Goal: Find specific page/section

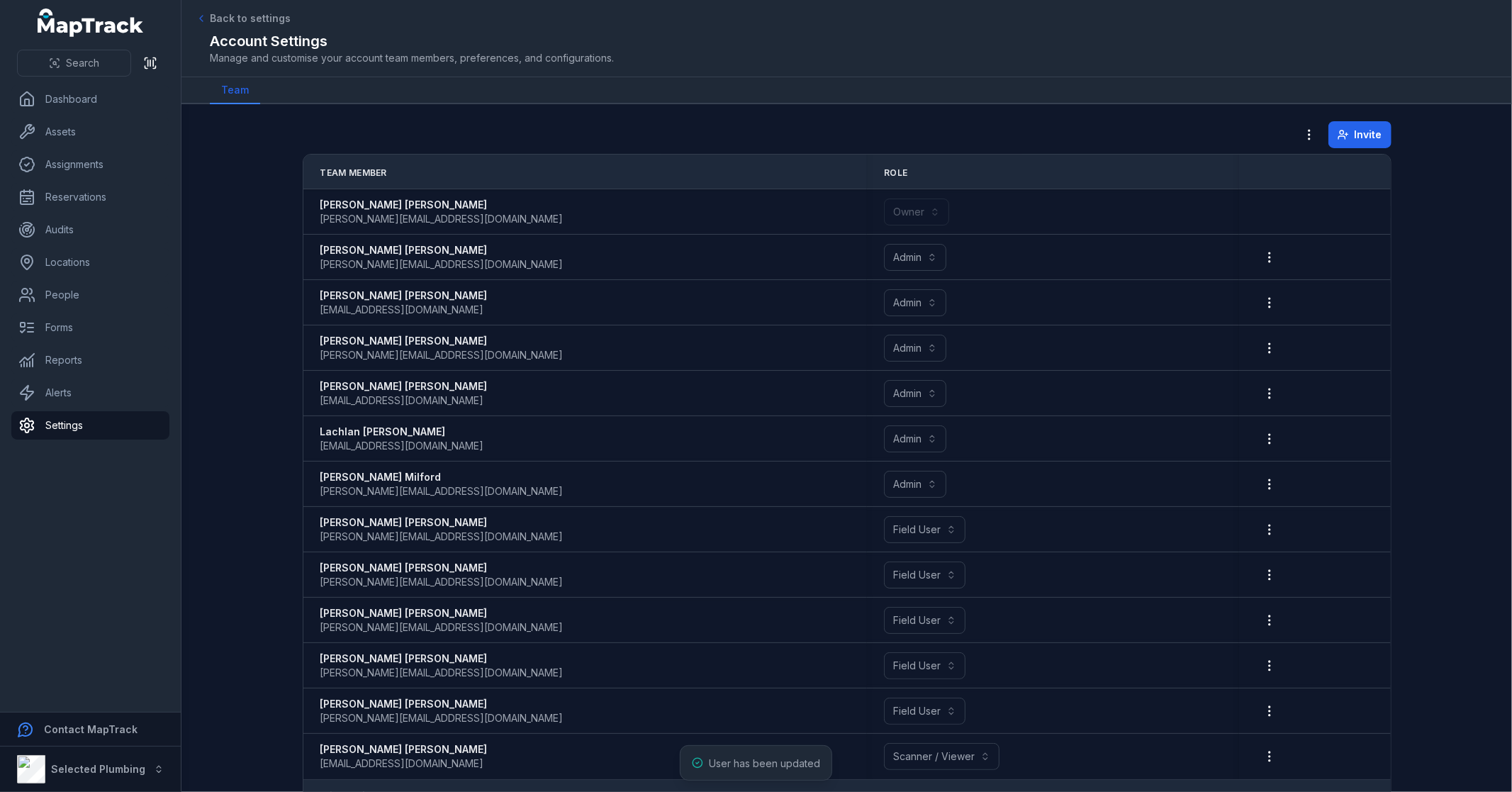
scroll to position [36, 0]
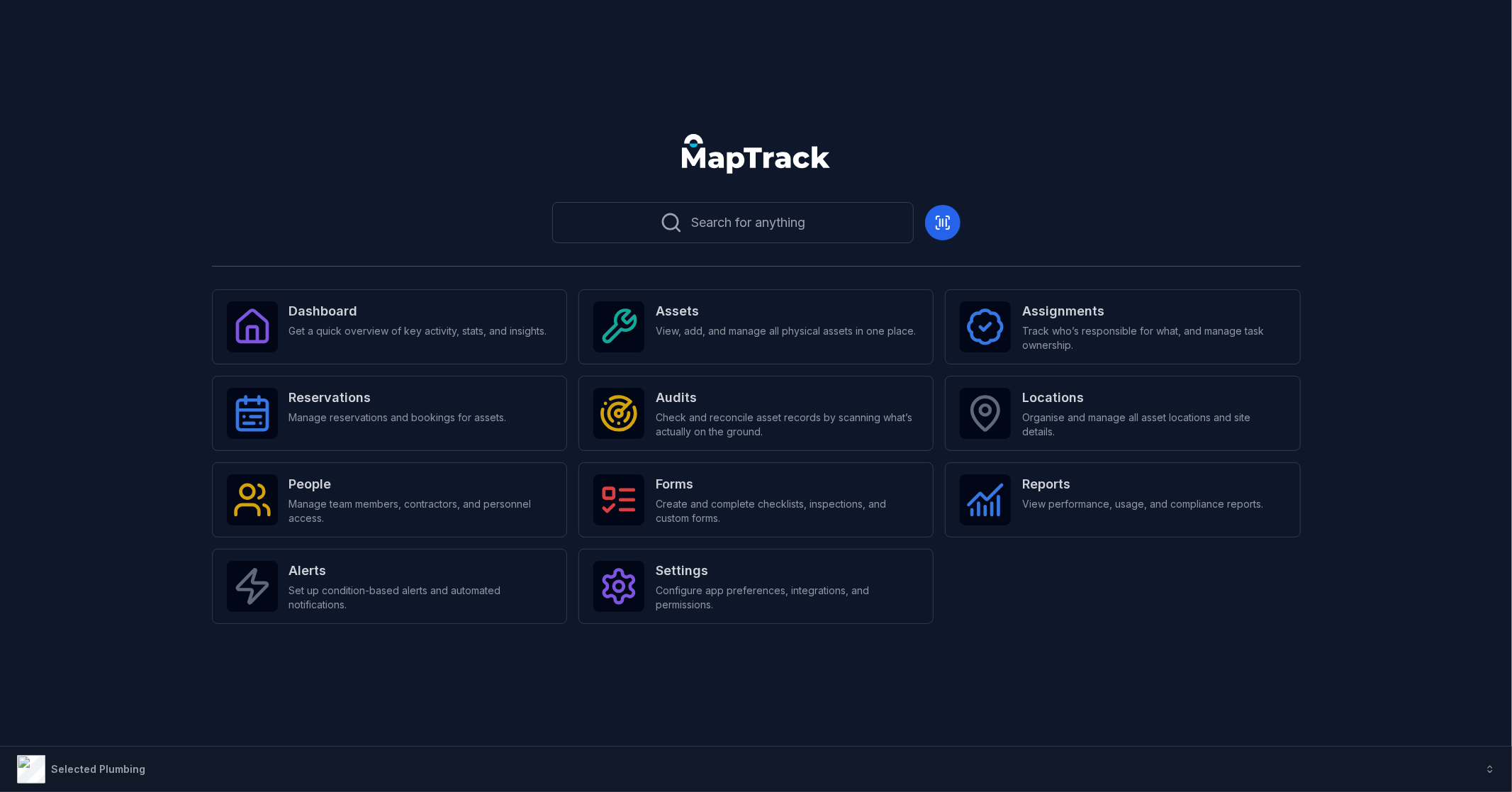
drag, startPoint x: 0, startPoint y: 0, endPoint x: 501, endPoint y: 185, distance: 534.1
click at [501, 185] on header at bounding box center [756, 159] width 1477 height 74
click at [714, 204] on button "Search for anything" at bounding box center [732, 222] width 361 height 41
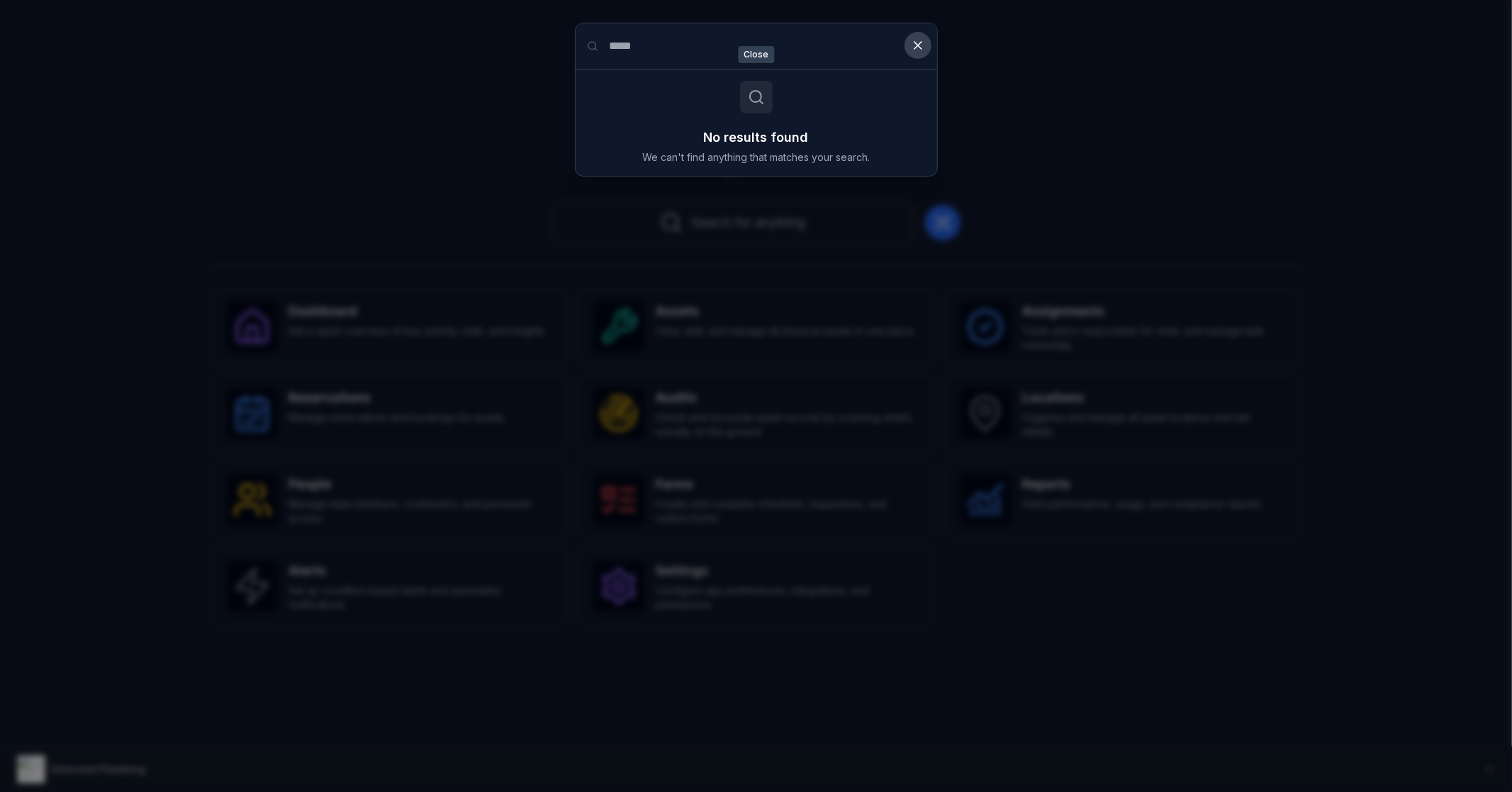
type input "*****"
click at [922, 44] on icon at bounding box center [918, 46] width 14 height 14
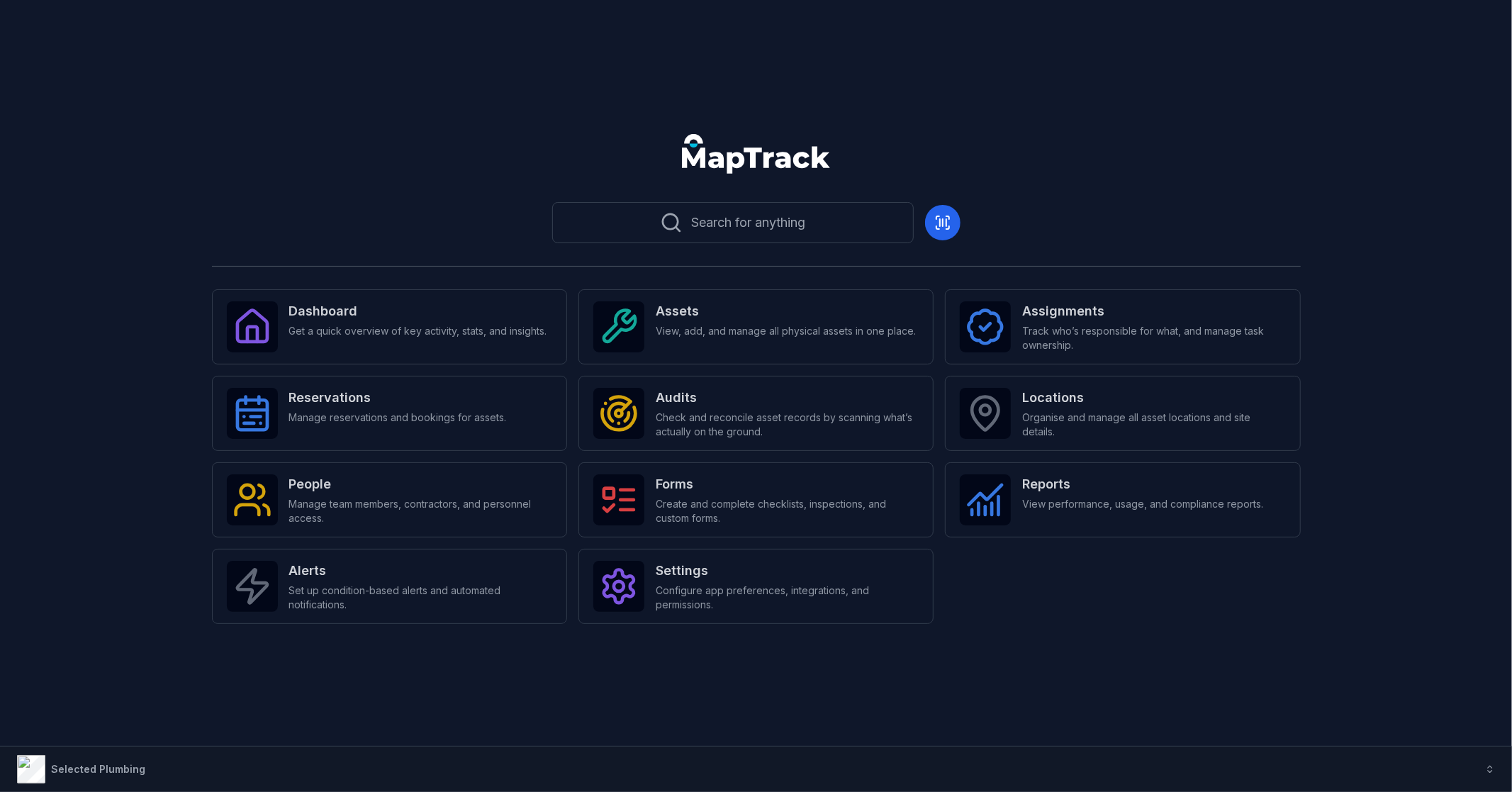
click at [1009, 149] on header at bounding box center [756, 159] width 1477 height 74
click at [1007, 147] on header at bounding box center [756, 159] width 1477 height 74
click at [152, 115] on div "Search for anything Dashboard Get a quick overview of key activity, stats, and …" at bounding box center [756, 396] width 1512 height 792
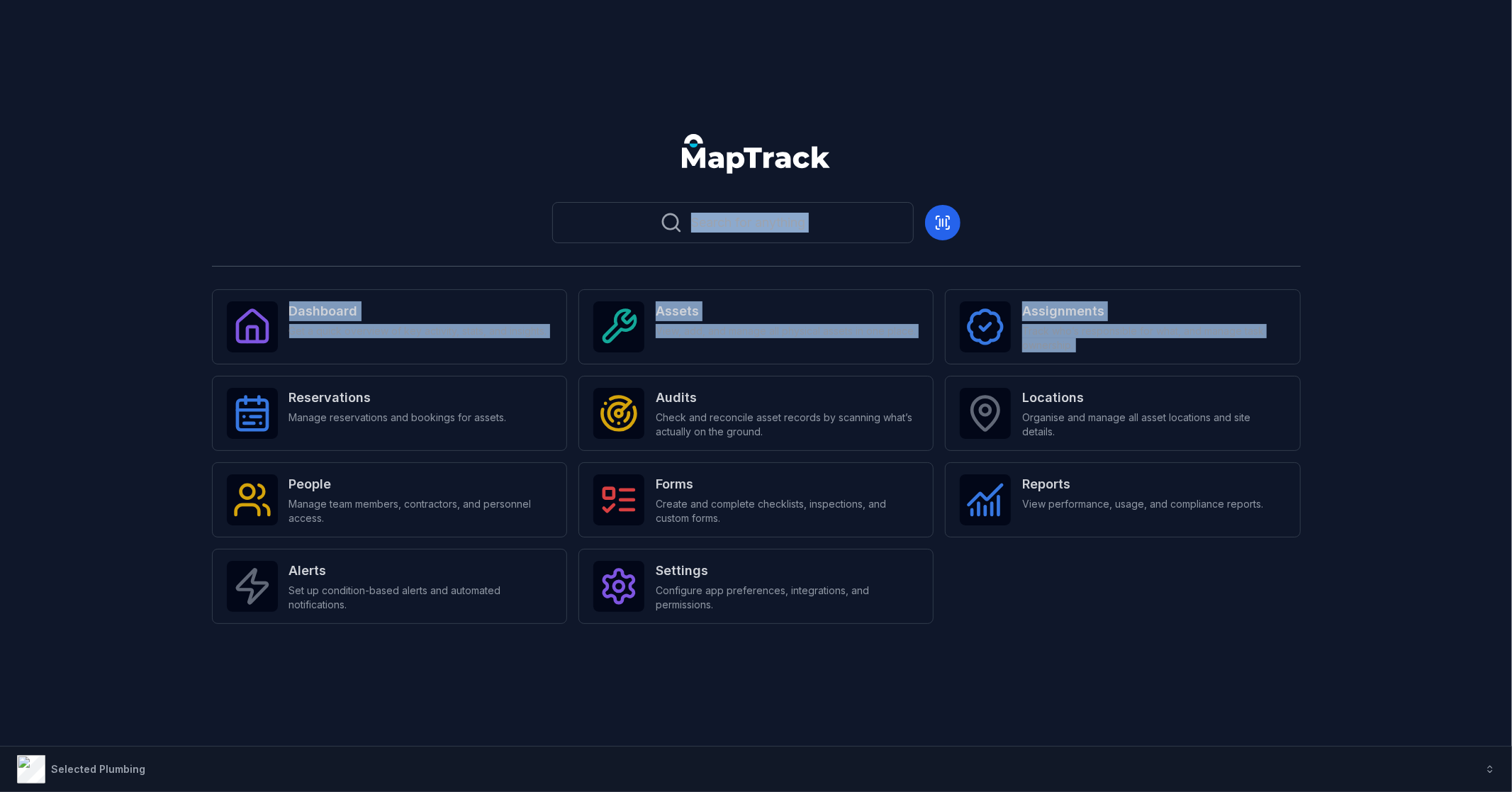
drag, startPoint x: 62, startPoint y: 181, endPoint x: 395, endPoint y: 365, distance: 380.5
click at [400, 370] on main "Search for anything Dashboard Get a quick overview of key activity, stats, and …" at bounding box center [756, 395] width 1477 height 547
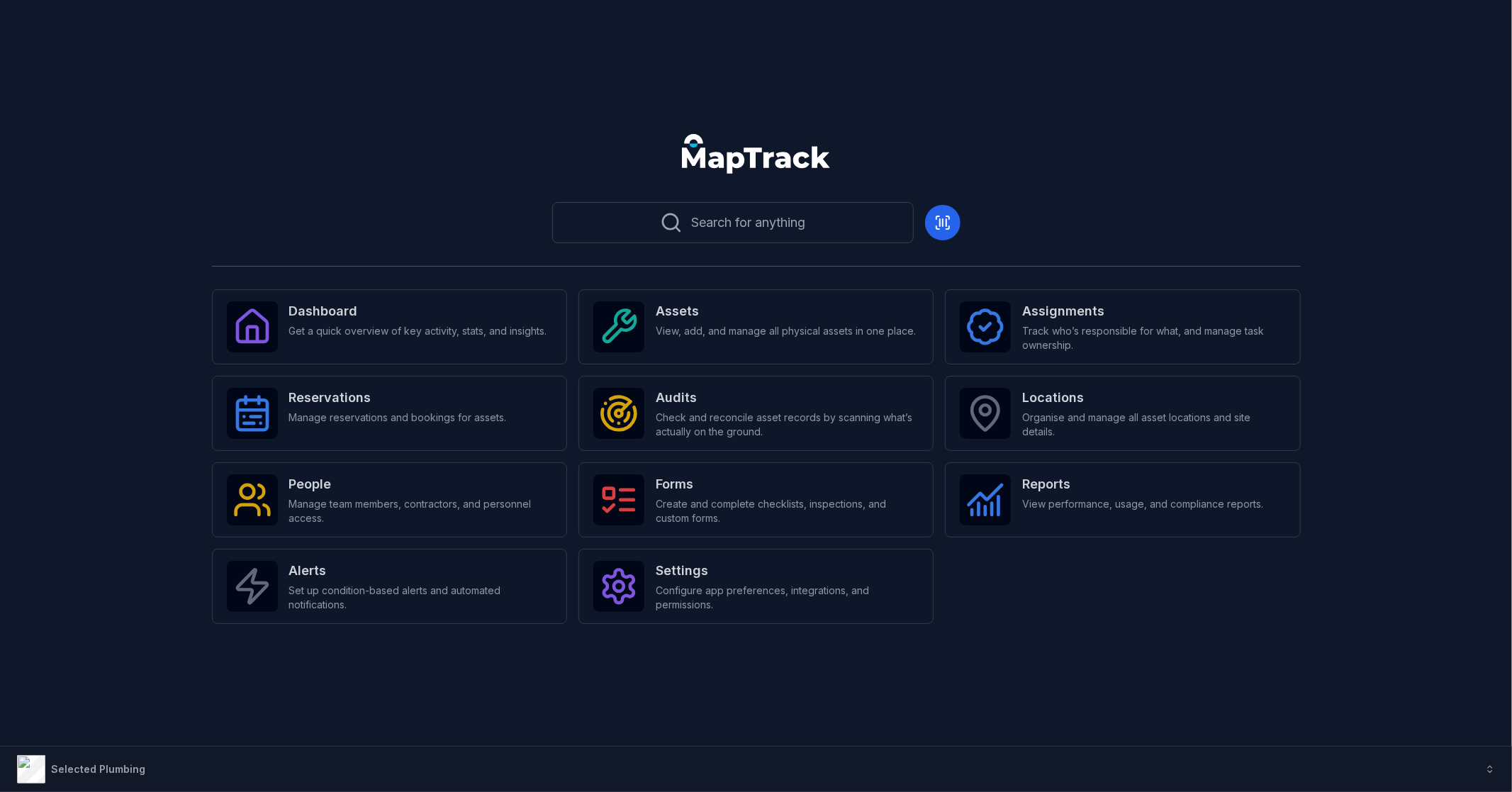
click at [302, 145] on header at bounding box center [756, 159] width 1477 height 74
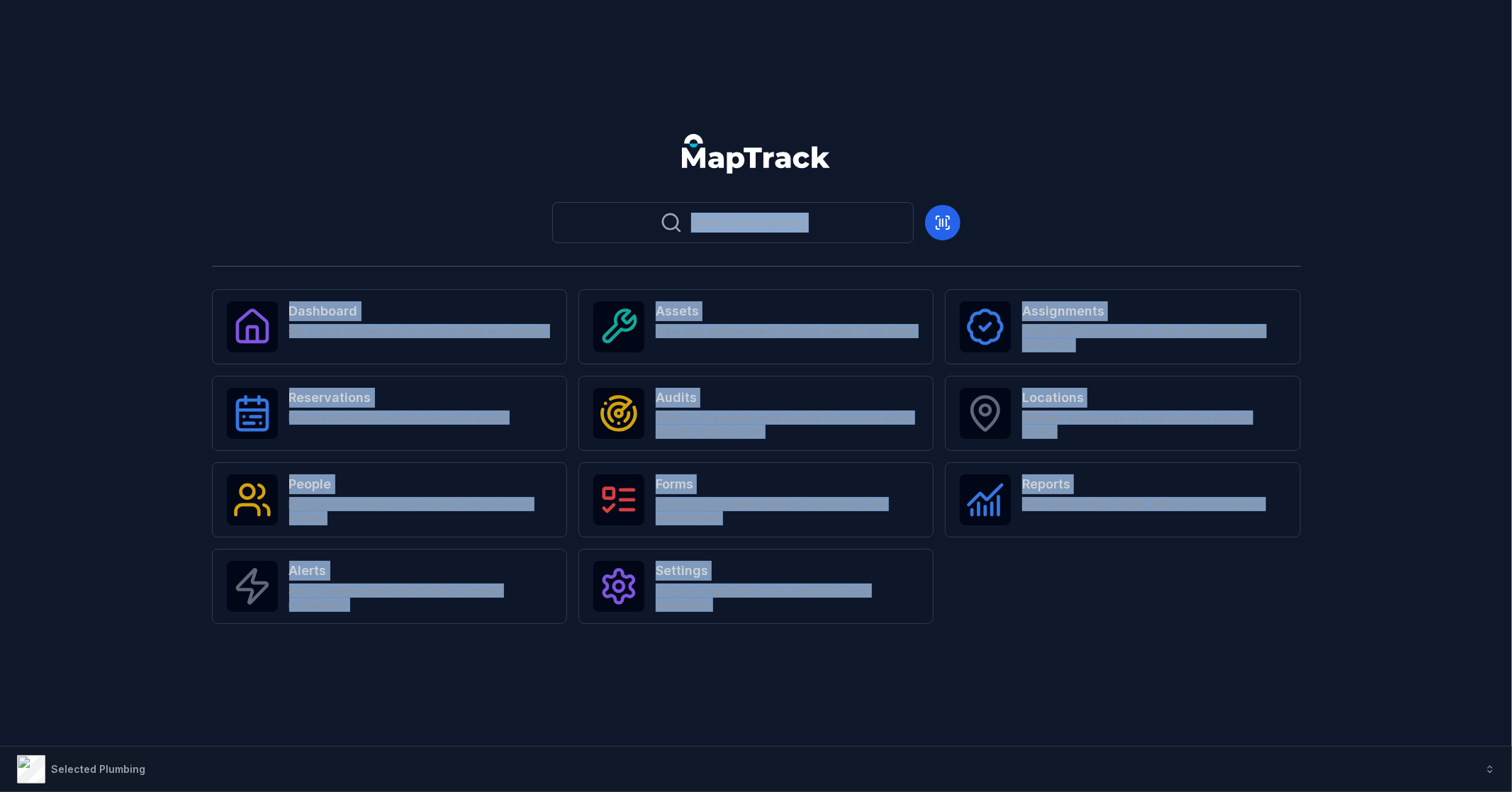
drag, startPoint x: 118, startPoint y: 209, endPoint x: 944, endPoint y: 591, distance: 910.1
click at [944, 591] on main "Search for anything Dashboard Get a quick overview of key activity, stats, and …" at bounding box center [756, 395] width 1477 height 547
click at [1061, 607] on div "Dashboard Get a quick overview of key activity, stats, and insights. Assets Vie…" at bounding box center [756, 456] width 1089 height 335
drag, startPoint x: 997, startPoint y: 635, endPoint x: 246, endPoint y: 298, distance: 823.1
click at [246, 298] on div "Search for anything Dashboard Get a quick overview of key activity, stats, and …" at bounding box center [756, 432] width 1089 height 472
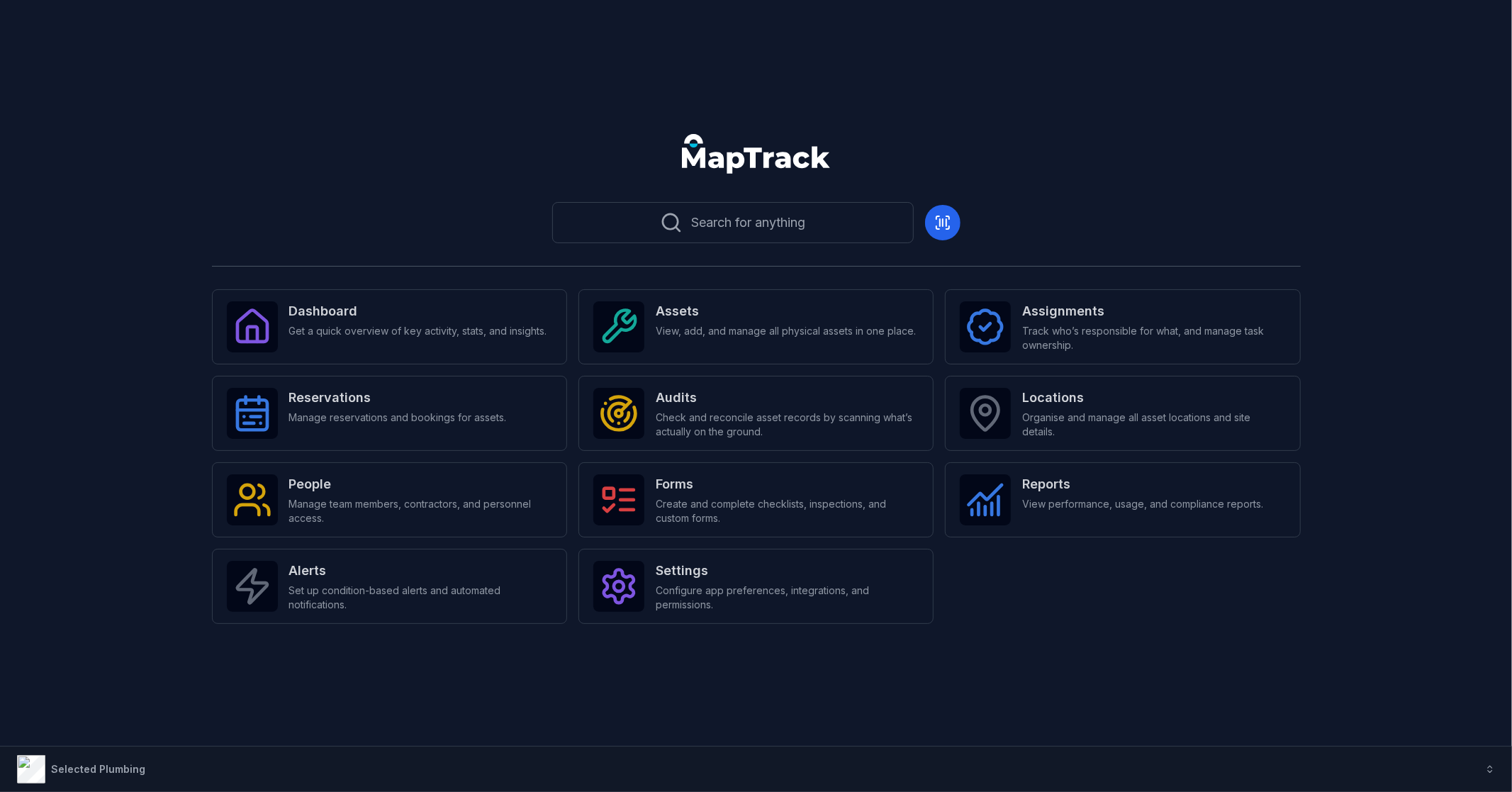
click at [250, 184] on header at bounding box center [756, 159] width 1477 height 74
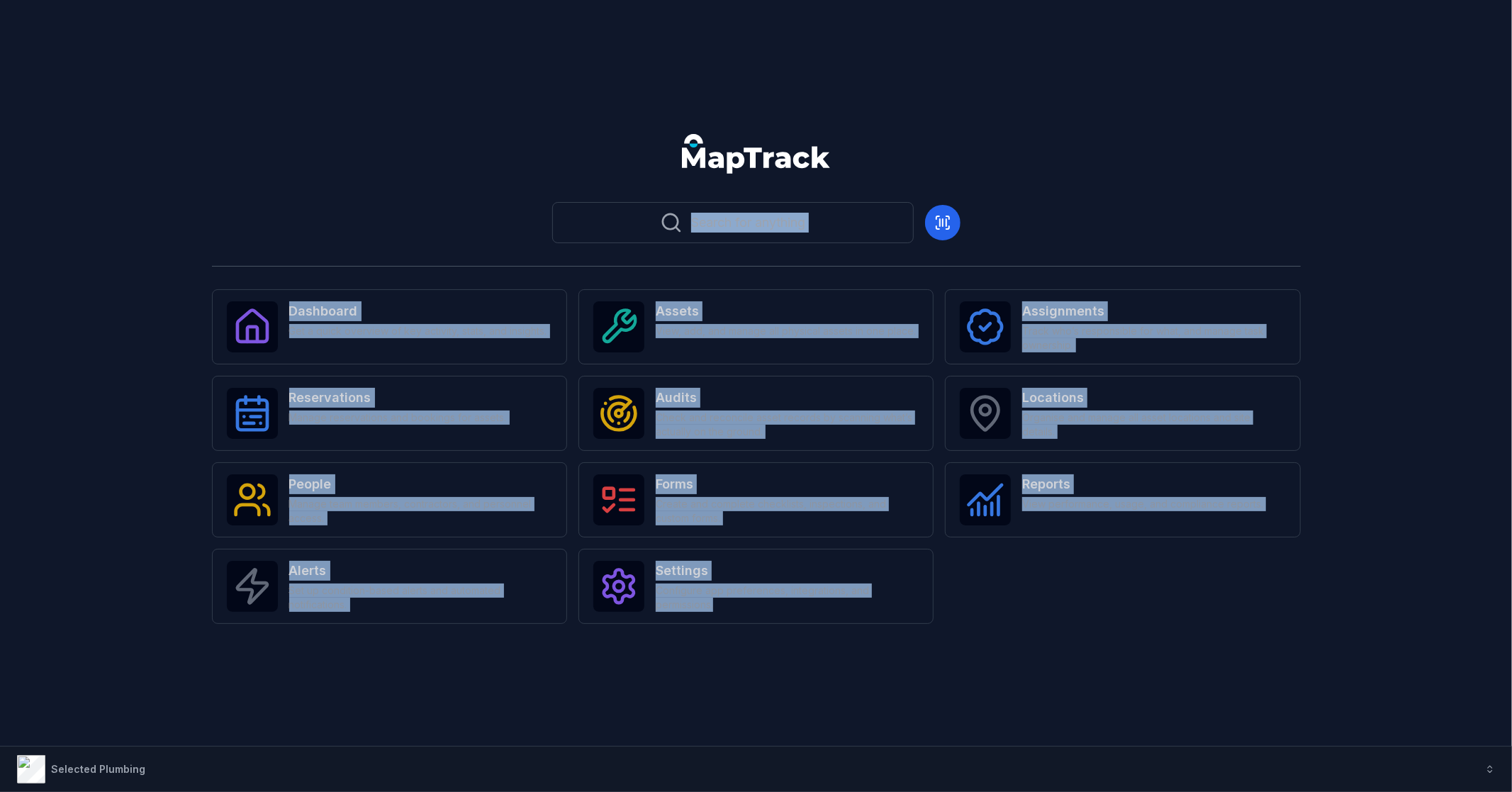
drag, startPoint x: 1021, startPoint y: 639, endPoint x: 124, endPoint y: 129, distance: 1031.8
click at [124, 129] on main "Search for anything Dashboard Get a quick overview of key activity, stats, and …" at bounding box center [756, 395] width 1477 height 547
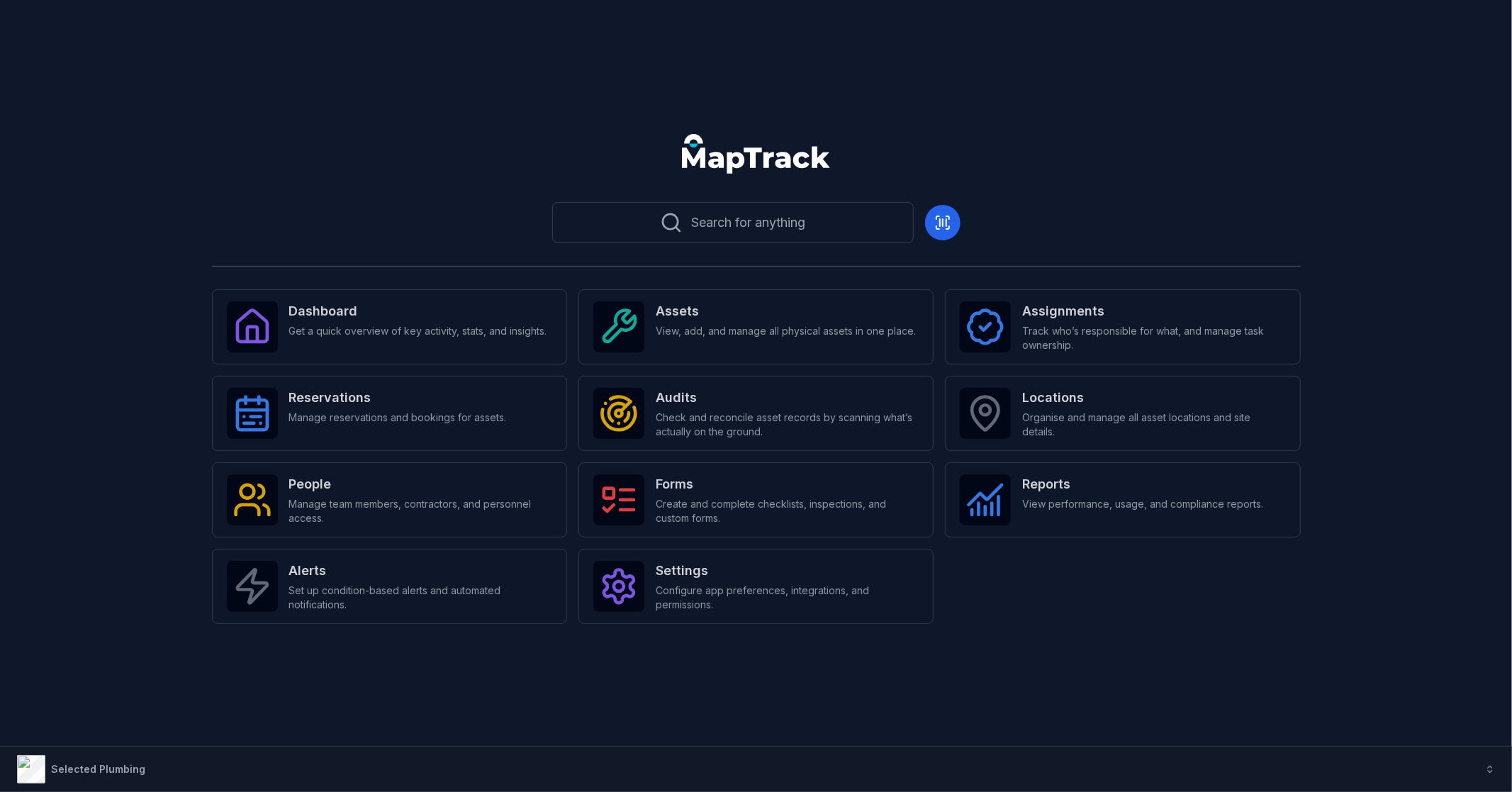
click at [212, 84] on div "Search for anything Dashboard Get a quick overview of key activity, stats, and …" at bounding box center [756, 396] width 1512 height 792
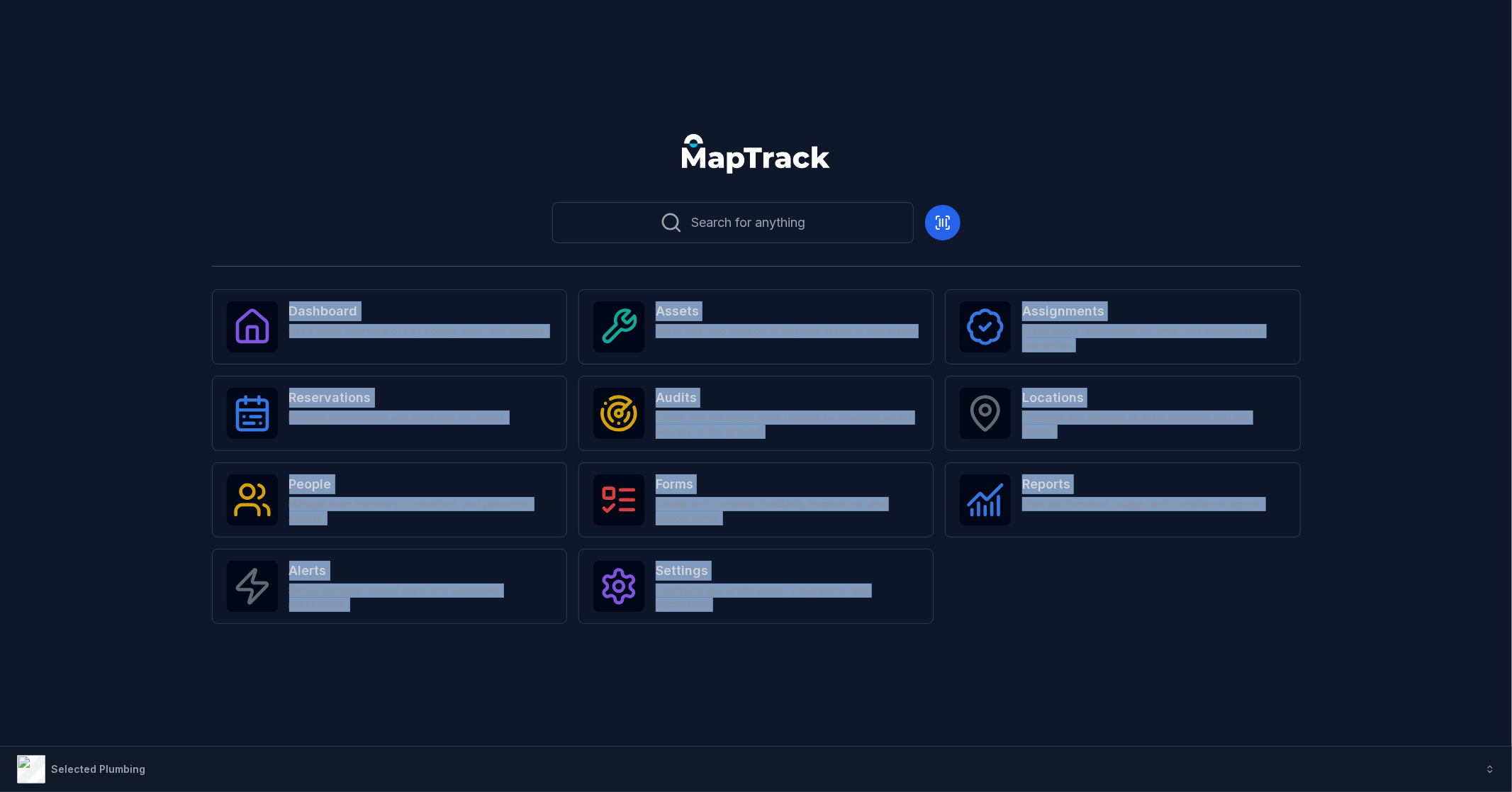
drag, startPoint x: 904, startPoint y: 654, endPoint x: 203, endPoint y: 277, distance: 795.9
click at [203, 277] on div "Search for anything Dashboard Get a quick overview of key activity, stats, and …" at bounding box center [756, 396] width 1512 height 792
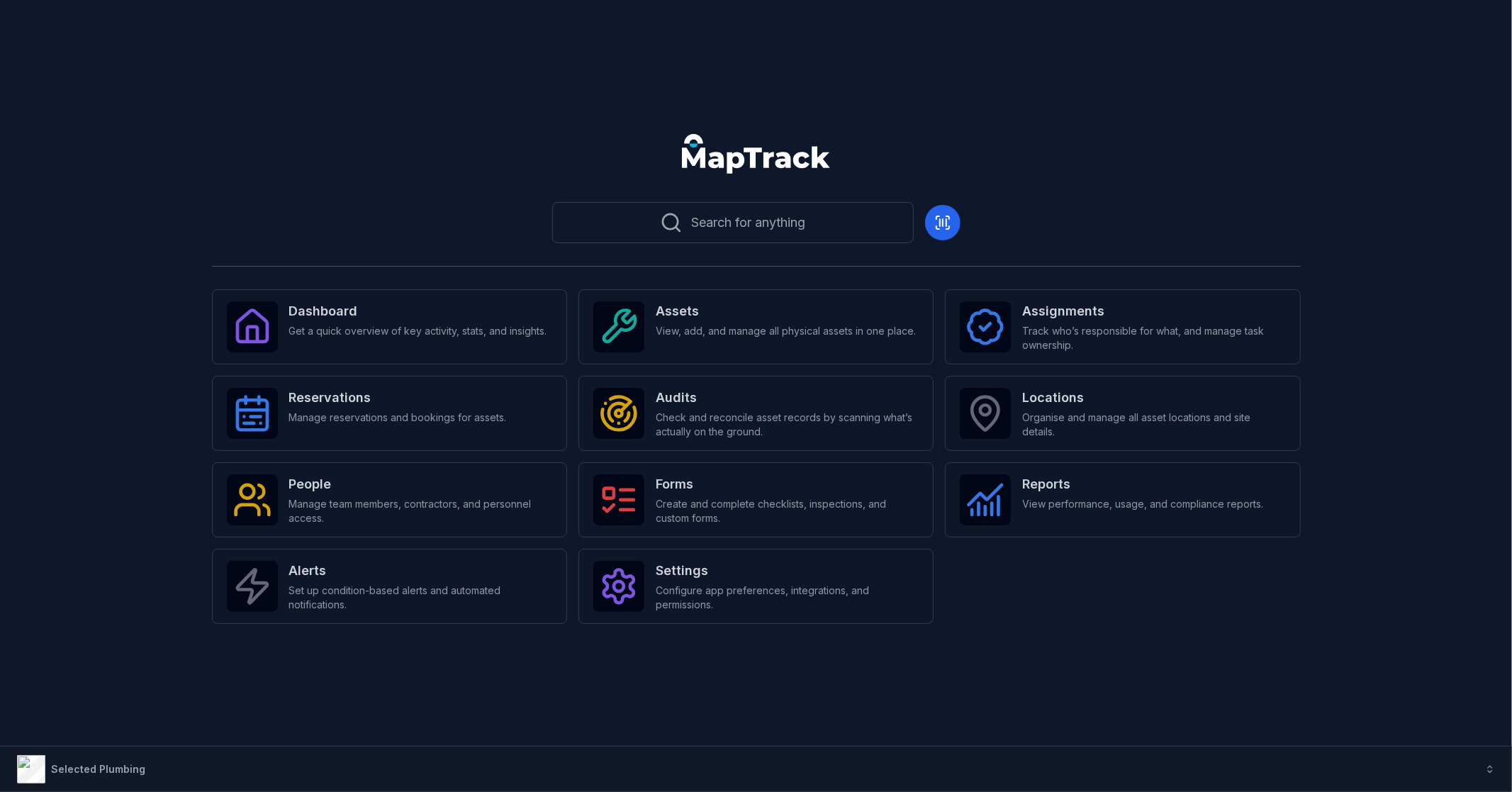
click at [258, 184] on header at bounding box center [756, 159] width 1477 height 74
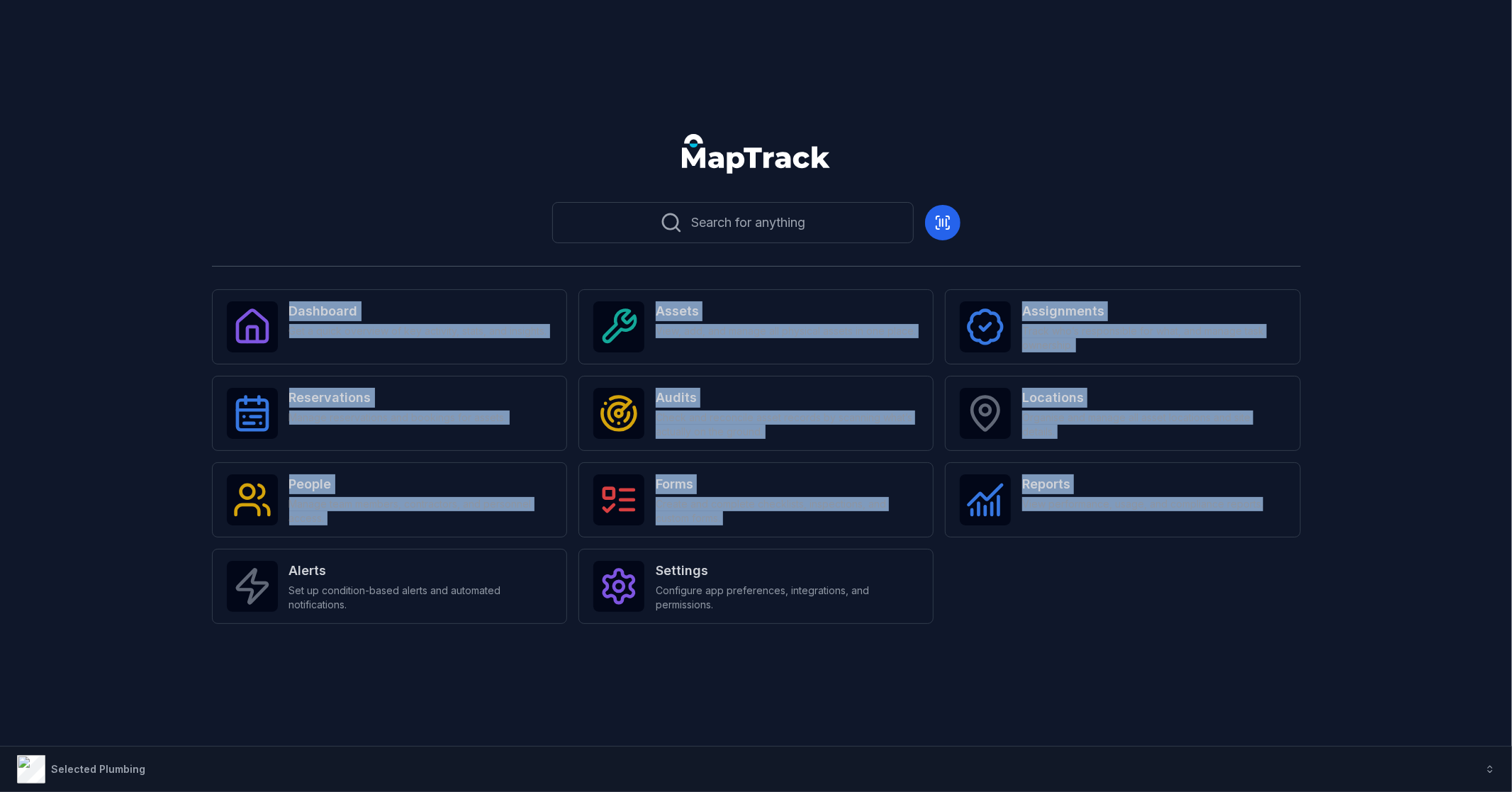
drag, startPoint x: 1058, startPoint y: 671, endPoint x: 3, endPoint y: 291, distance: 1121.3
click at [3, 291] on div "Search for anything Dashboard Get a quick overview of key activity, stats, and …" at bounding box center [756, 396] width 1512 height 792
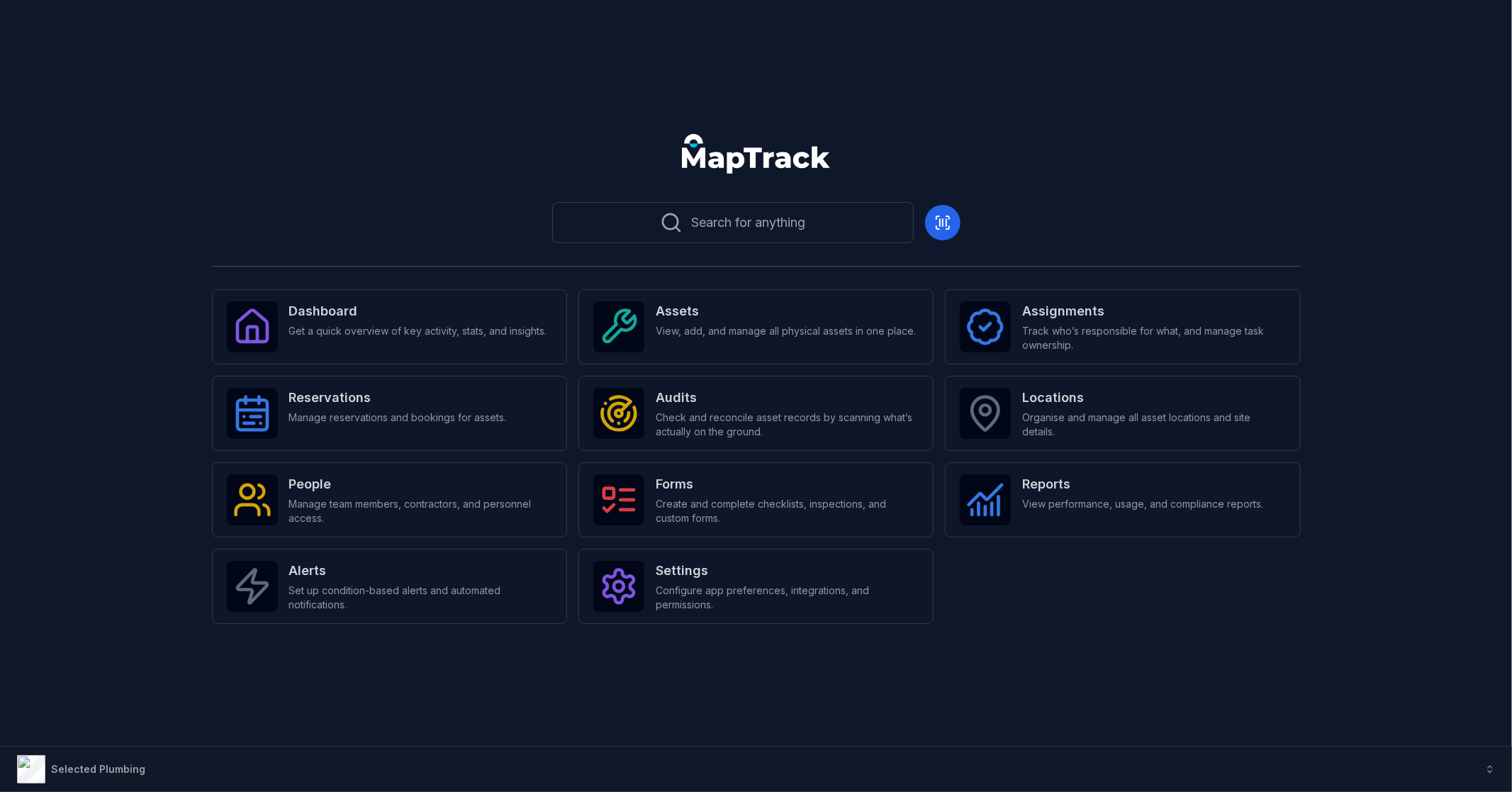
click at [330, 125] on header at bounding box center [756, 159] width 1477 height 74
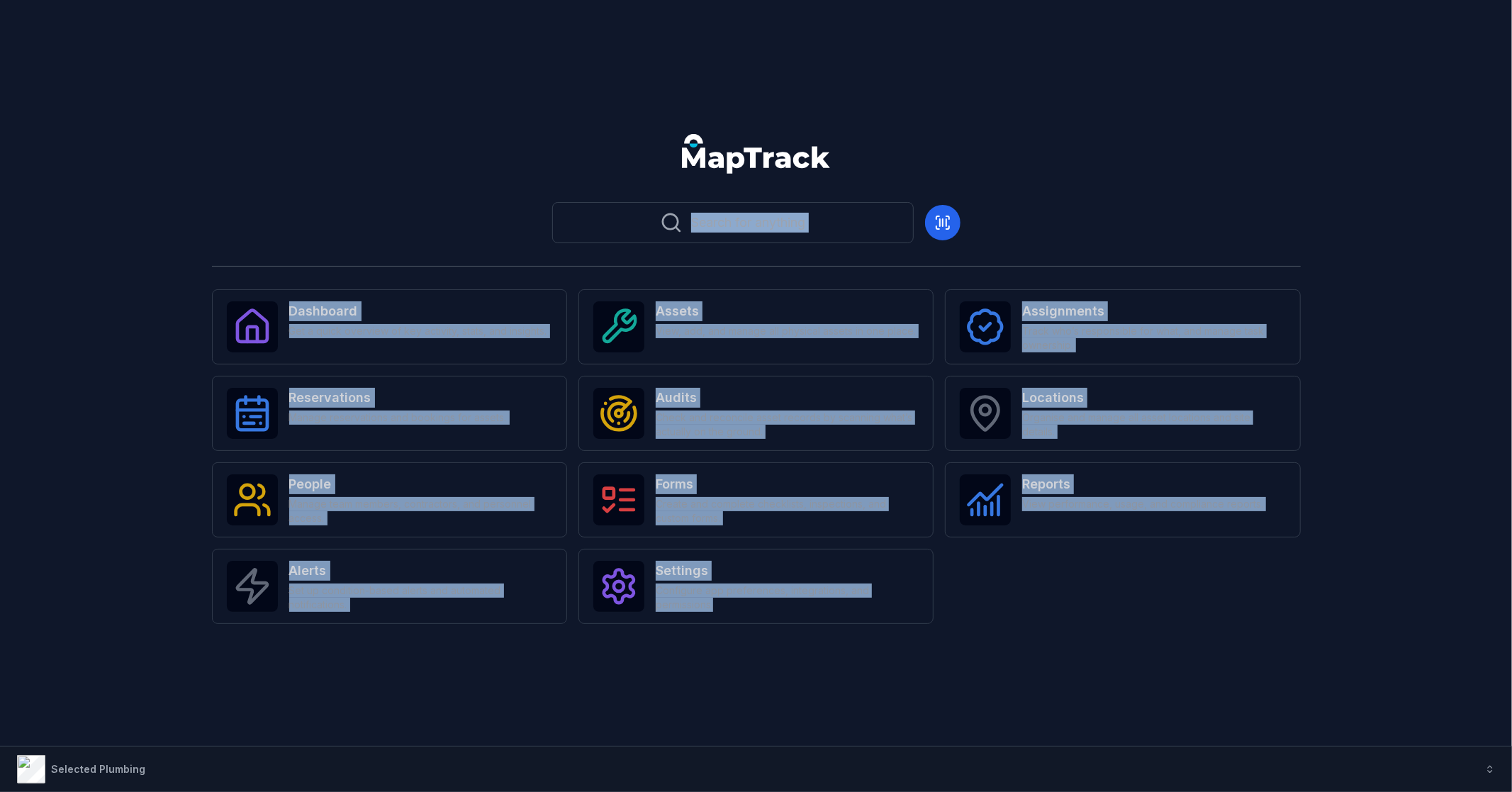
drag, startPoint x: 980, startPoint y: 640, endPoint x: 133, endPoint y: 237, distance: 938.0
click at [133, 237] on main "Search for anything Dashboard Get a quick overview of key activity, stats, and …" at bounding box center [756, 395] width 1477 height 547
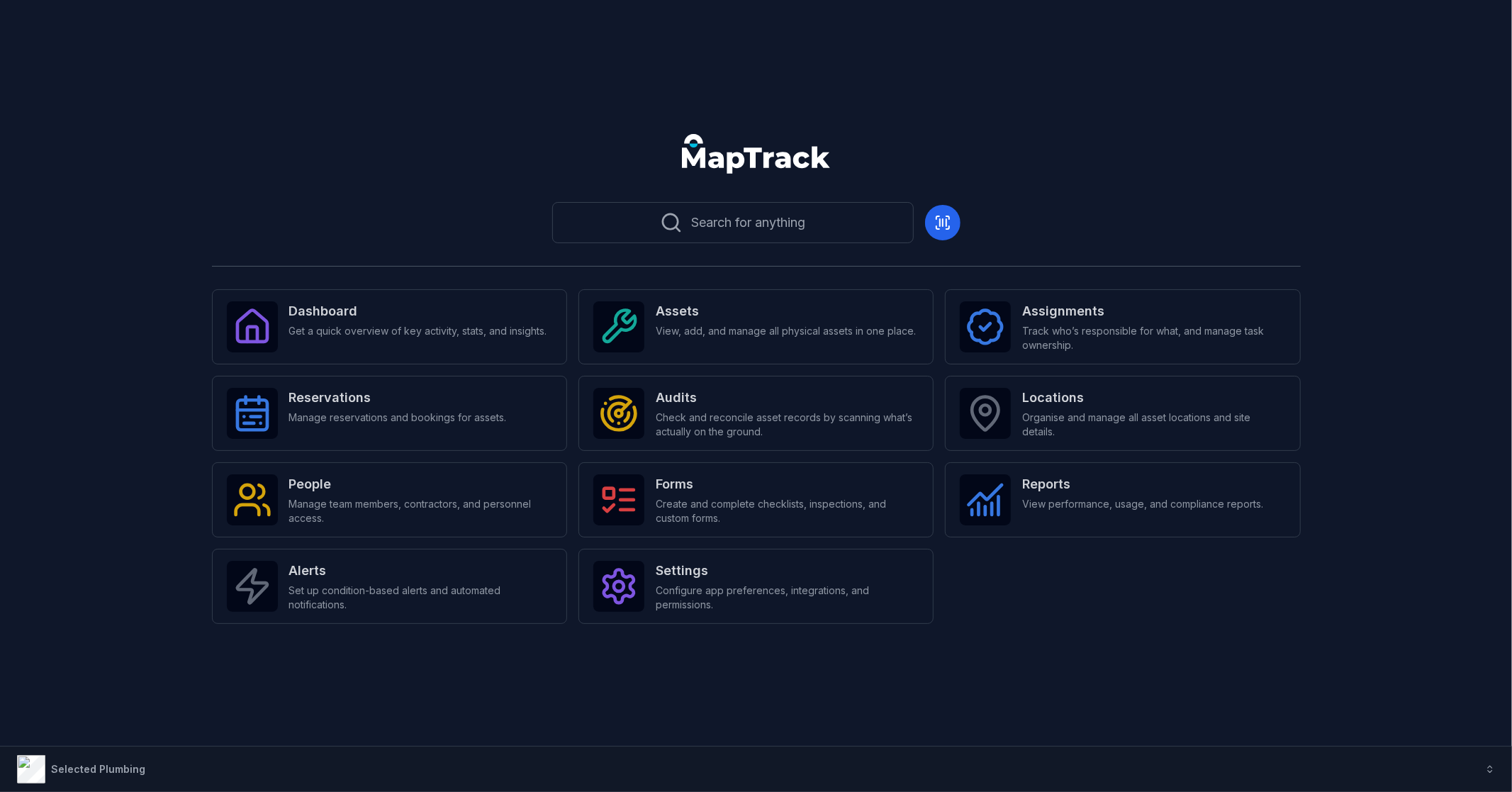
click at [322, 106] on div "Search for anything Dashboard Get a quick overview of key activity, stats, and …" at bounding box center [756, 396] width 1512 height 792
click at [1171, 616] on div "Dashboard Get a quick overview of key activity, stats, and insights. Assets Vie…" at bounding box center [756, 456] width 1089 height 335
click at [1040, 633] on div "Search for anything Dashboard Get a quick overview of key activity, stats, and …" at bounding box center [756, 432] width 1089 height 472
